Goal: Find specific page/section: Find specific page/section

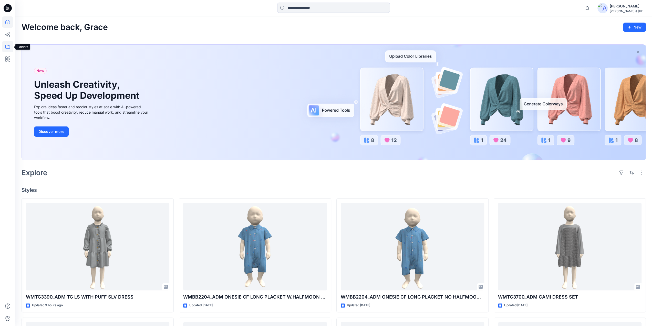
click at [9, 46] on icon at bounding box center [7, 46] width 11 height 11
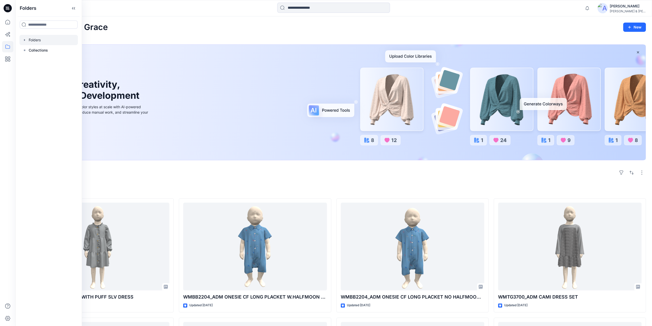
click at [23, 40] on icon "button" at bounding box center [25, 40] width 4 height 4
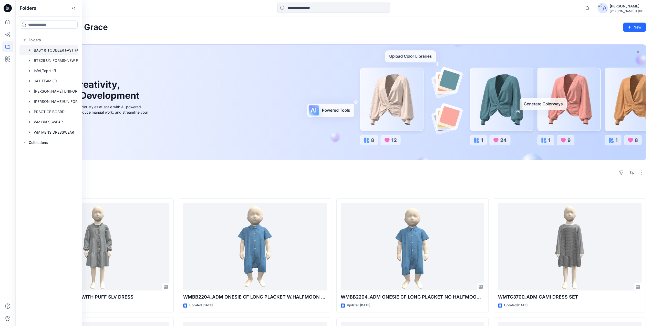
click at [48, 50] on div at bounding box center [55, 50] width 72 height 10
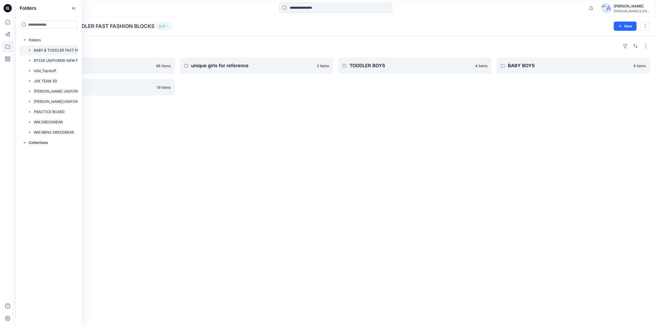
click at [327, 141] on div "Folders TODDLER GIRLS 96 items BABY GIRLS 19 items unique girls for reference 2…" at bounding box center [335, 181] width 640 height 290
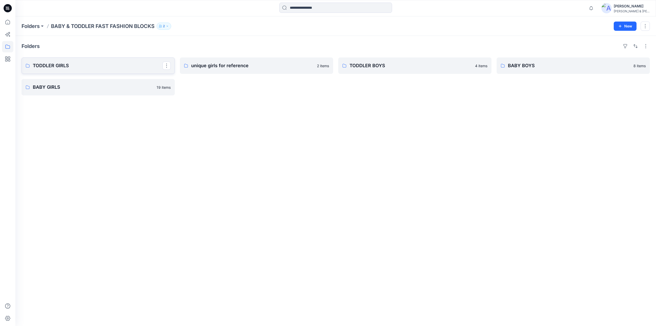
click at [56, 68] on p "TODDLER GIRLS" at bounding box center [98, 65] width 130 height 7
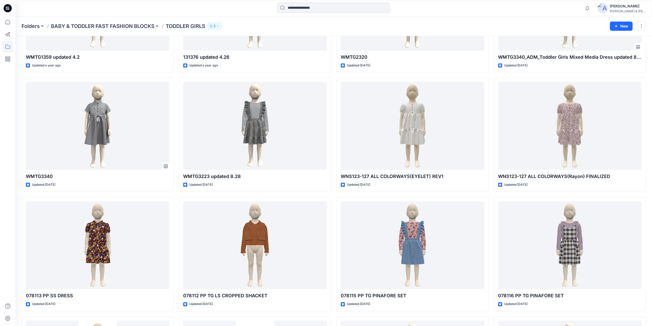
scroll to position [2351, 0]
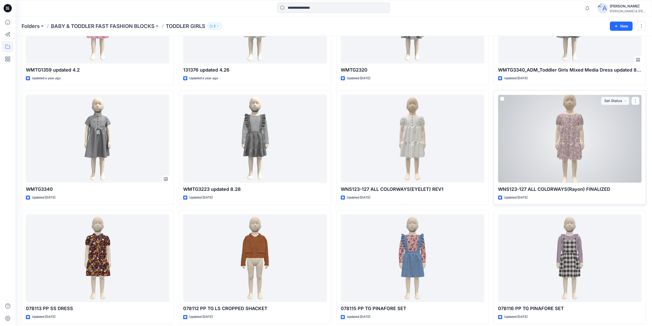
click at [574, 127] on div at bounding box center [569, 139] width 143 height 88
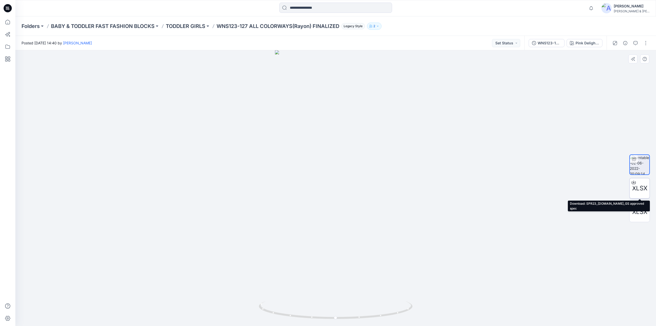
click at [637, 185] on span "XLSX" at bounding box center [639, 187] width 15 height 9
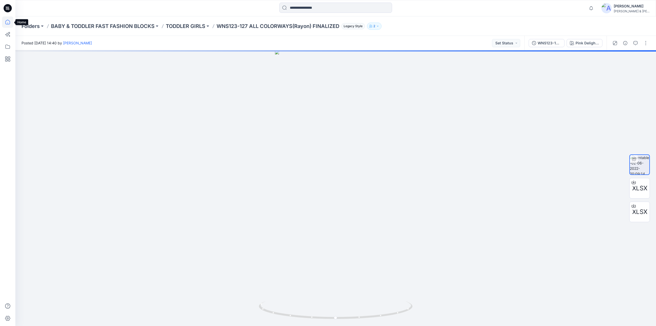
click at [8, 22] on icon at bounding box center [7, 21] width 11 height 11
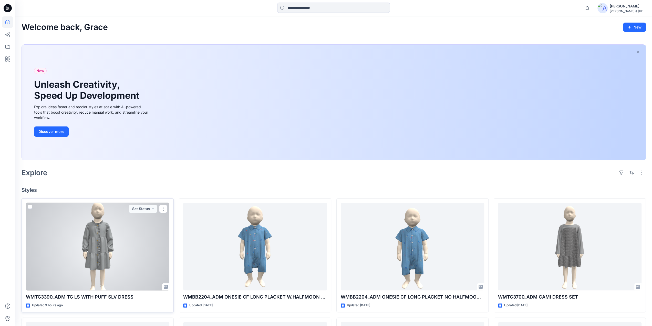
click at [102, 242] on div at bounding box center [97, 246] width 143 height 88
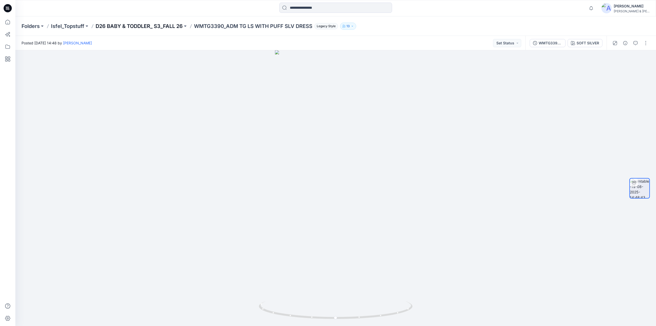
click at [163, 23] on p "D26 BABY & TODDLER_ S3_FALL 26" at bounding box center [139, 26] width 87 height 7
